Goal: Information Seeking & Learning: Learn about a topic

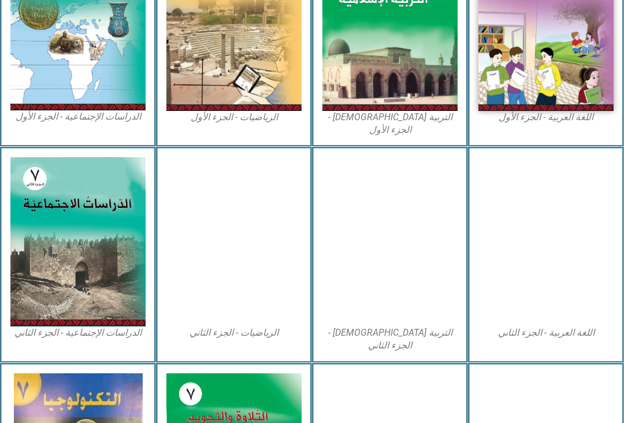
scroll to position [397, 0]
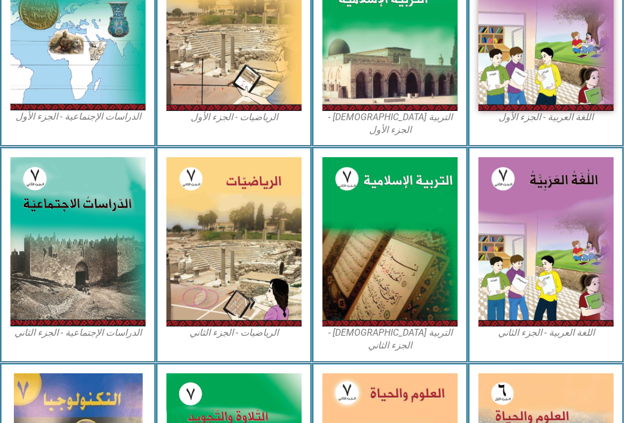
click at [223, 110] on img at bounding box center [234, 26] width 135 height 169
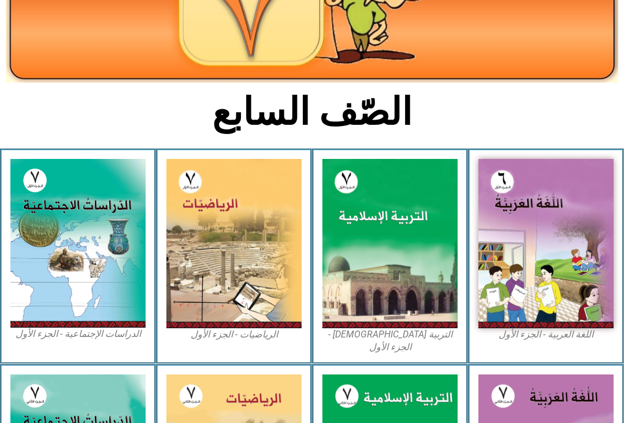
scroll to position [176, 0]
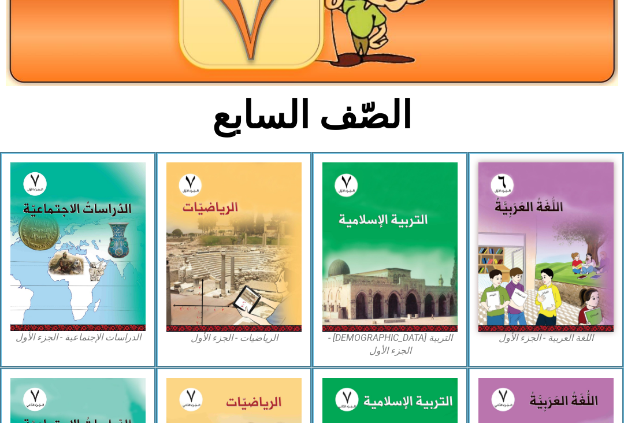
click at [375, 319] on img at bounding box center [390, 246] width 135 height 169
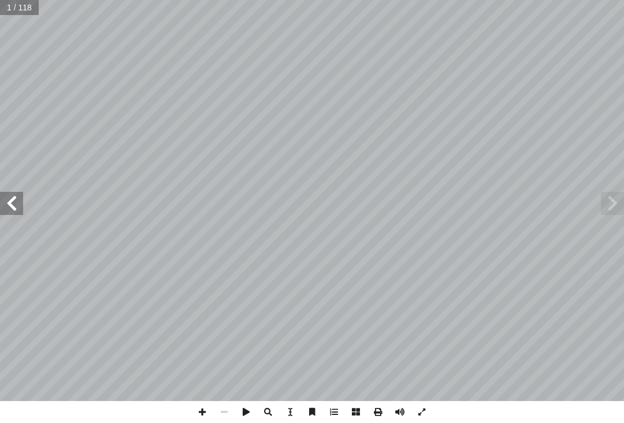
click at [602, 207] on span at bounding box center [612, 203] width 23 height 23
click at [623, 204] on span at bounding box center [612, 203] width 23 height 23
click at [616, 197] on span at bounding box center [612, 203] width 23 height 23
click at [617, 205] on span at bounding box center [612, 203] width 23 height 23
click at [616, 205] on span at bounding box center [612, 203] width 23 height 23
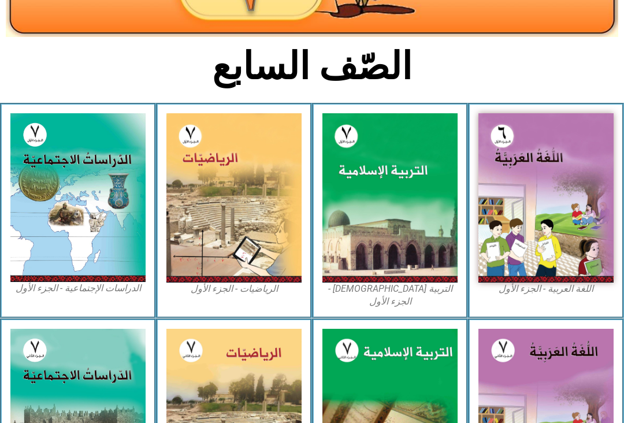
scroll to position [226, 0]
click at [387, 245] on img at bounding box center [390, 197] width 135 height 169
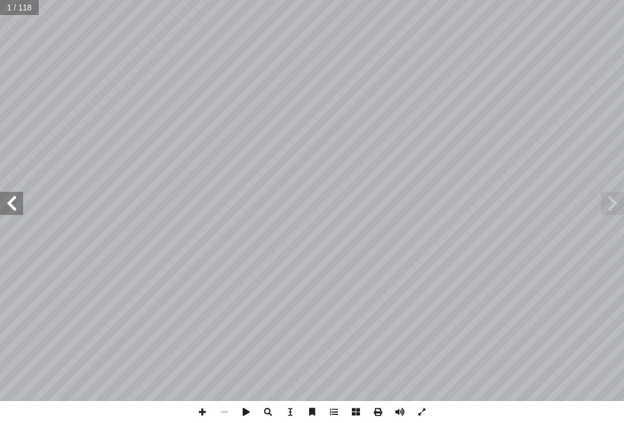
click at [8, 12] on input "text" at bounding box center [19, 7] width 39 height 15
type input "*"
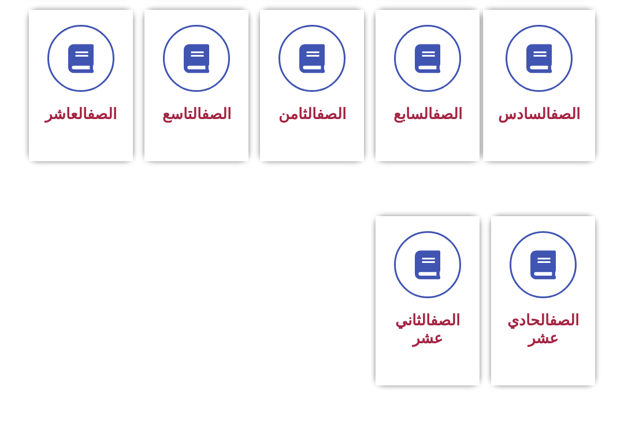
scroll to position [490, 0]
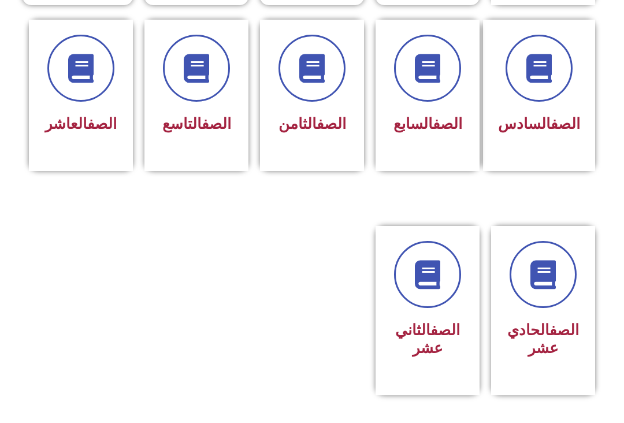
click at [445, 124] on link "الصف" at bounding box center [447, 123] width 29 height 17
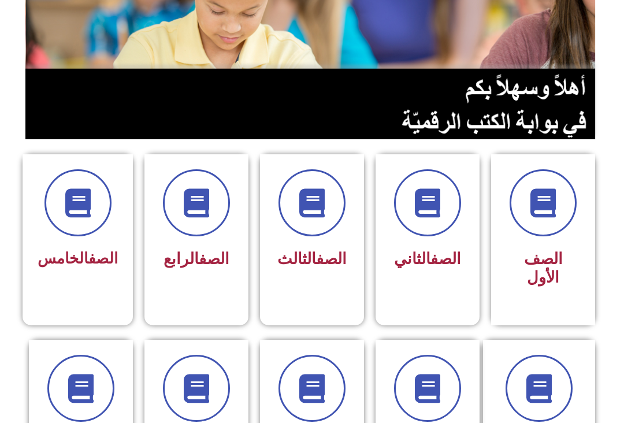
scroll to position [169, 0]
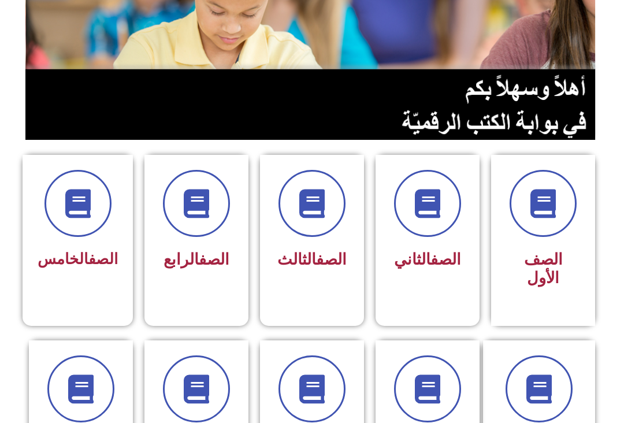
click at [431, 385] on icon at bounding box center [427, 389] width 29 height 29
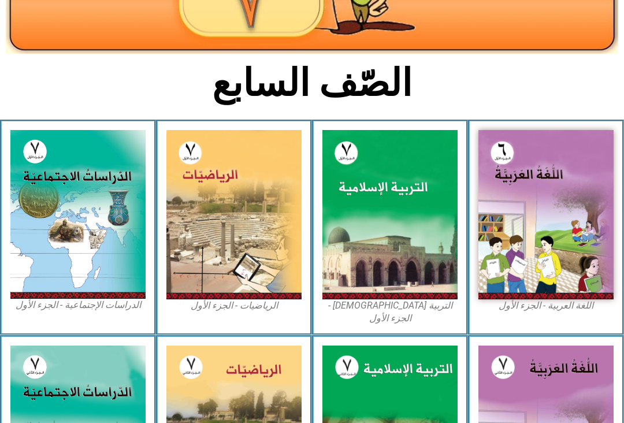
scroll to position [209, 0]
click at [410, 198] on img at bounding box center [390, 214] width 135 height 169
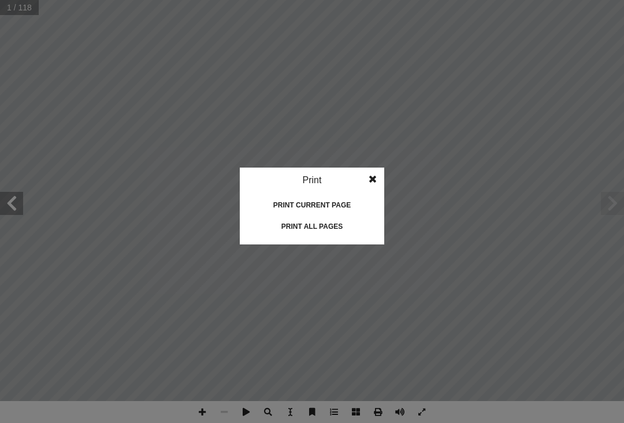
click at [348, 232] on div "Print all pages" at bounding box center [312, 226] width 116 height 19
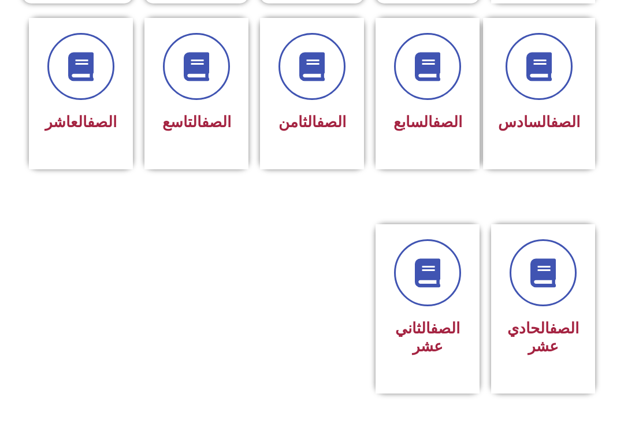
scroll to position [492, 0]
click at [433, 129] on link "الصف" at bounding box center [447, 121] width 29 height 17
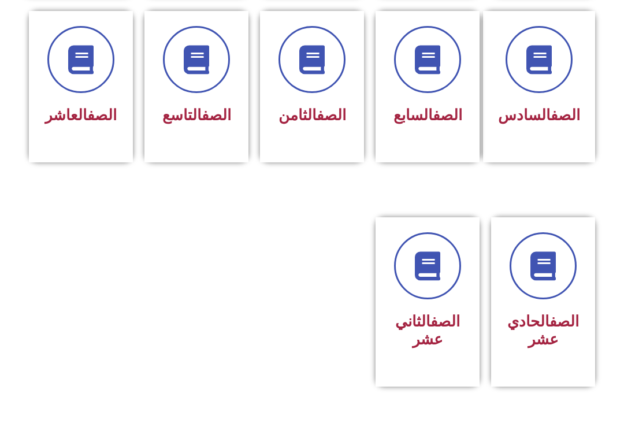
scroll to position [530, 0]
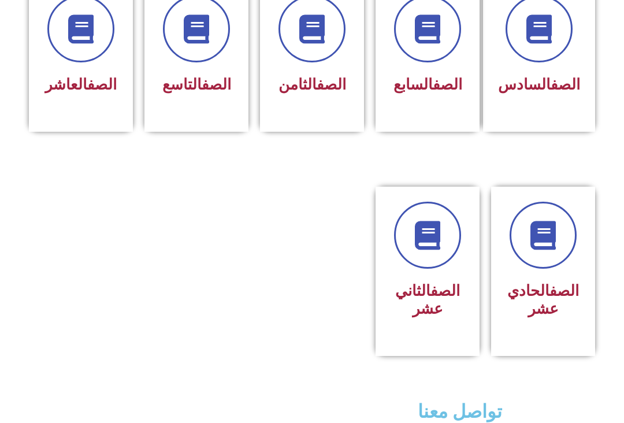
click at [437, 124] on div "الصف السابع" at bounding box center [428, 55] width 104 height 151
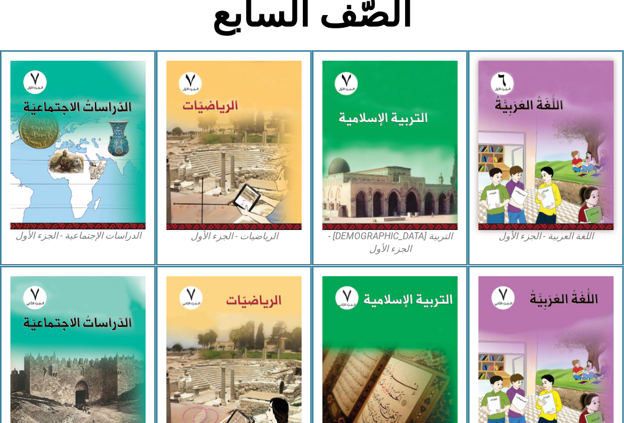
scroll to position [278, 0]
click at [395, 178] on img at bounding box center [390, 145] width 135 height 169
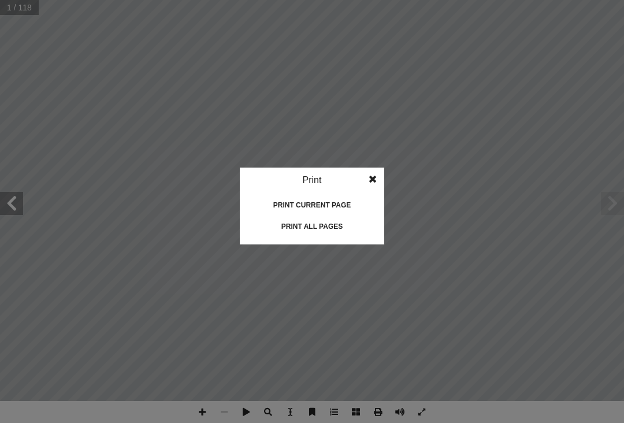
click at [339, 227] on div "Print all pages" at bounding box center [312, 226] width 116 height 19
